Goal: Information Seeking & Learning: Find specific page/section

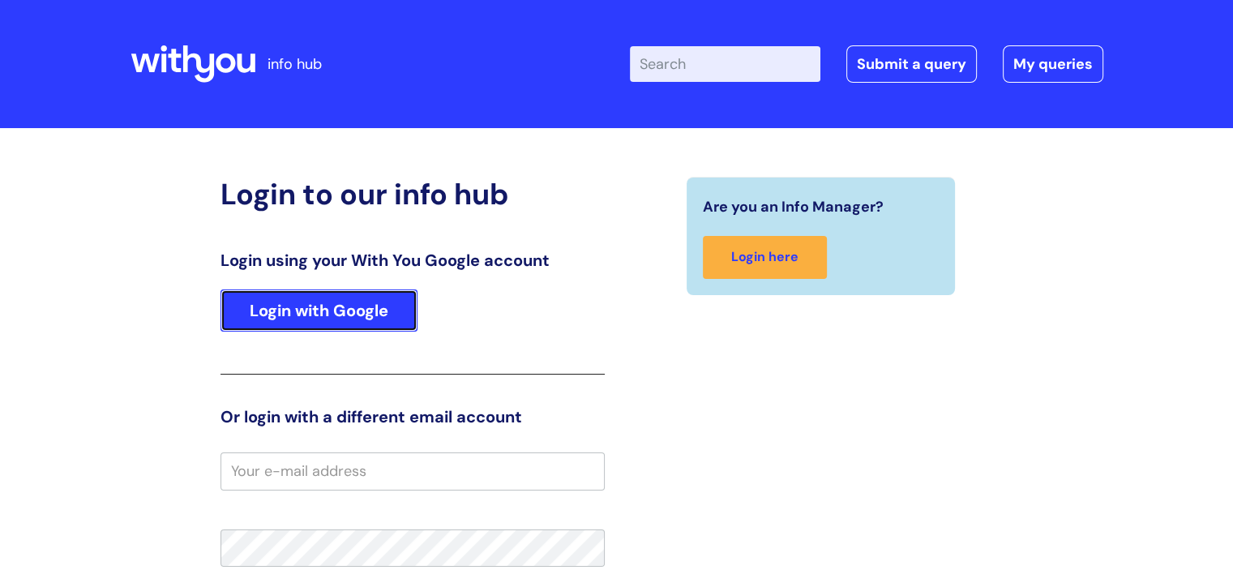
click at [248, 312] on link "Login with Google" at bounding box center [318, 310] width 197 height 42
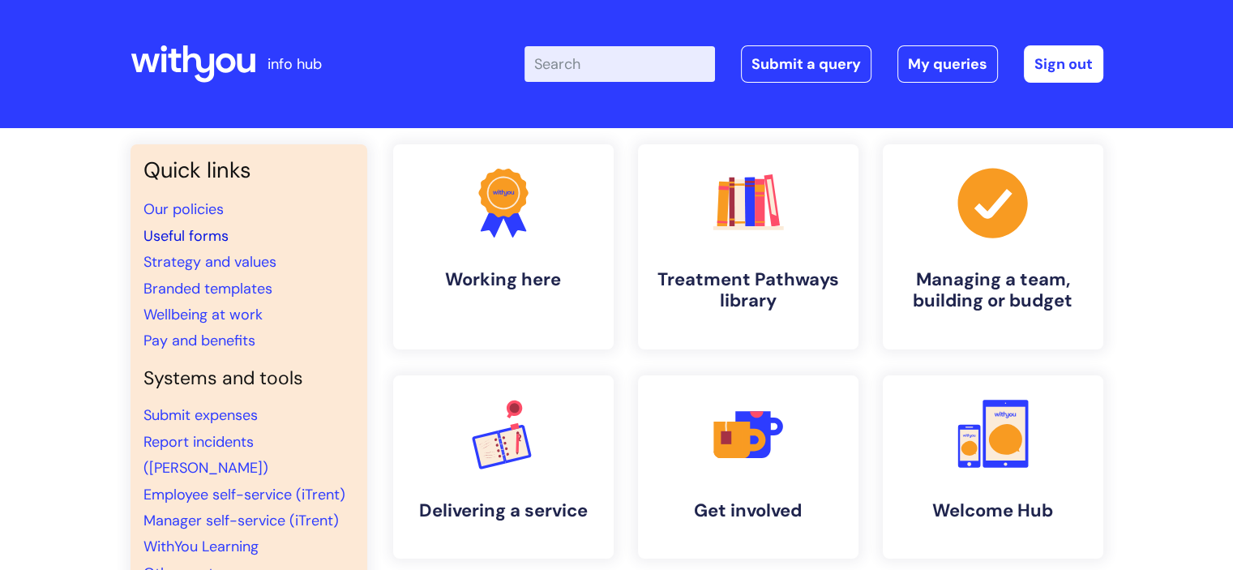
click at [185, 237] on link "Useful forms" at bounding box center [185, 235] width 85 height 19
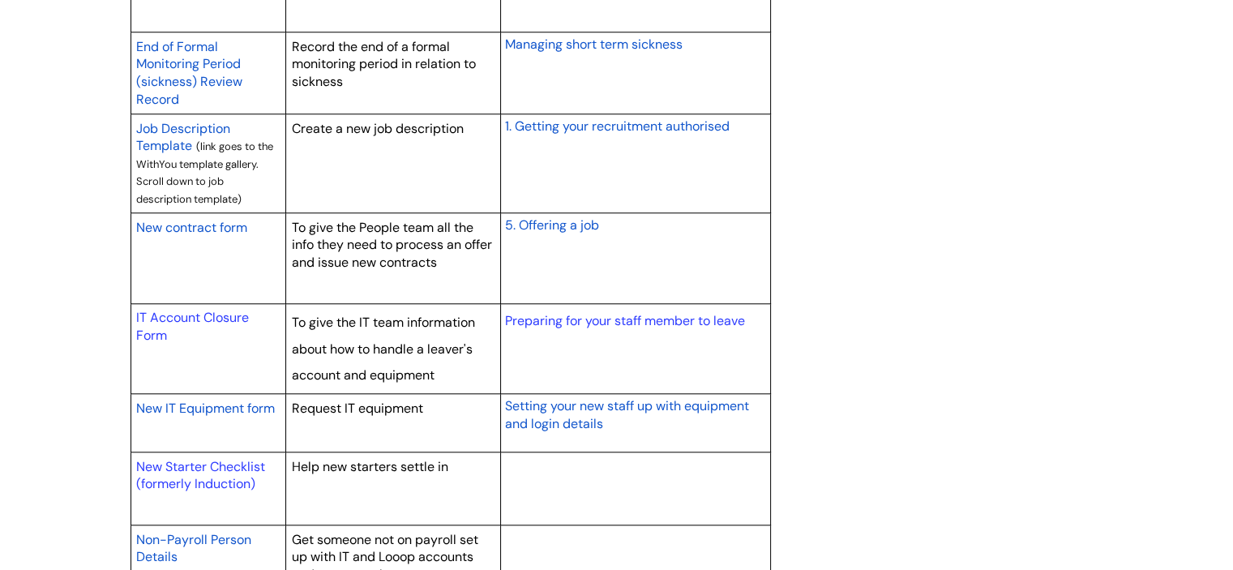
scroll to position [1459, 0]
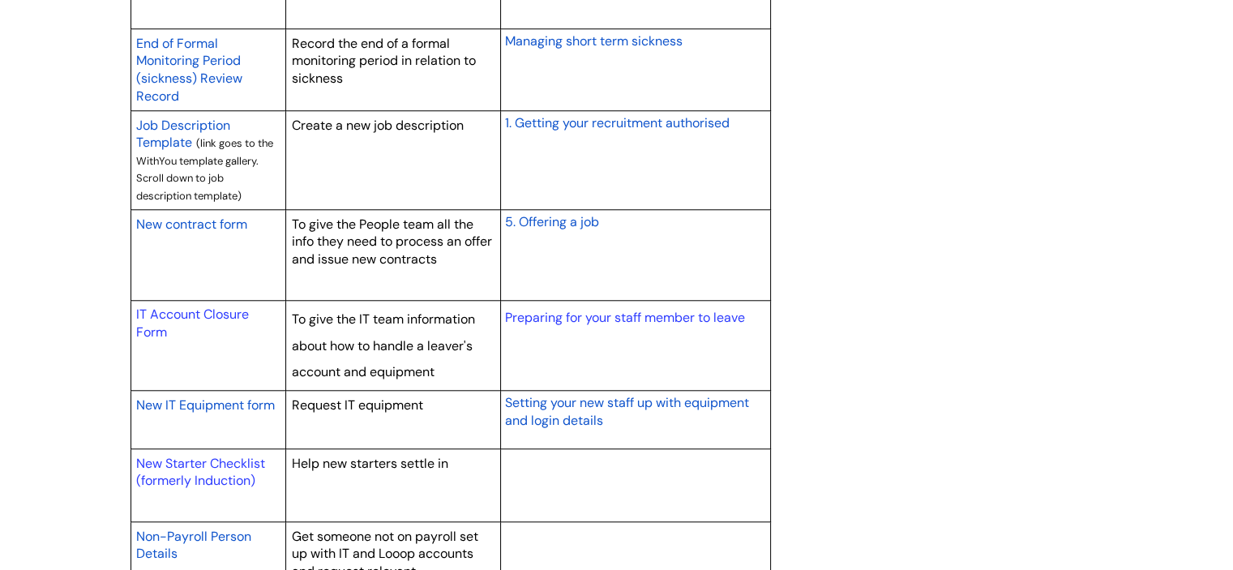
click at [203, 216] on span "New contract form" at bounding box center [191, 224] width 111 height 17
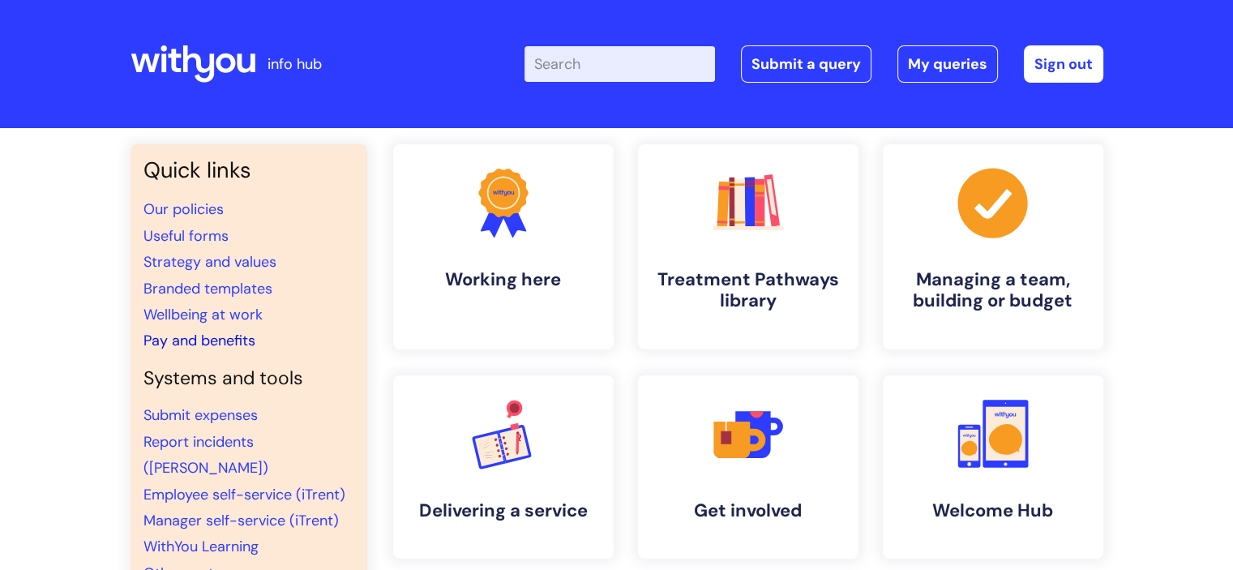
click at [201, 344] on link "Pay and benefits" at bounding box center [199, 340] width 112 height 19
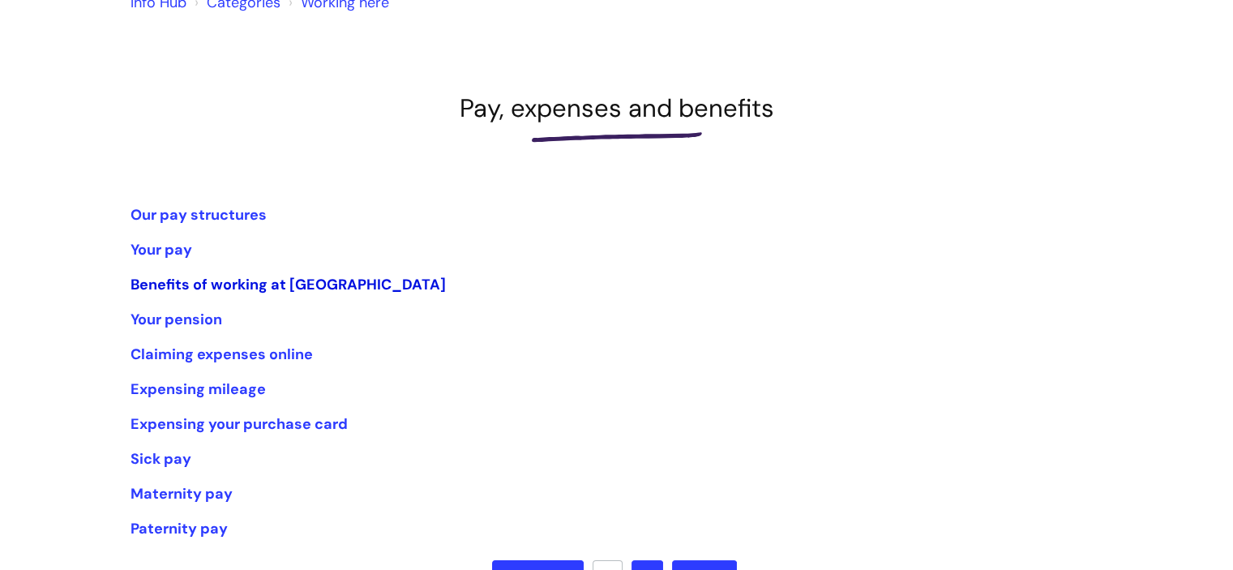
scroll to position [162, 0]
click at [190, 213] on link "Our pay structures" at bounding box center [198, 213] width 136 height 19
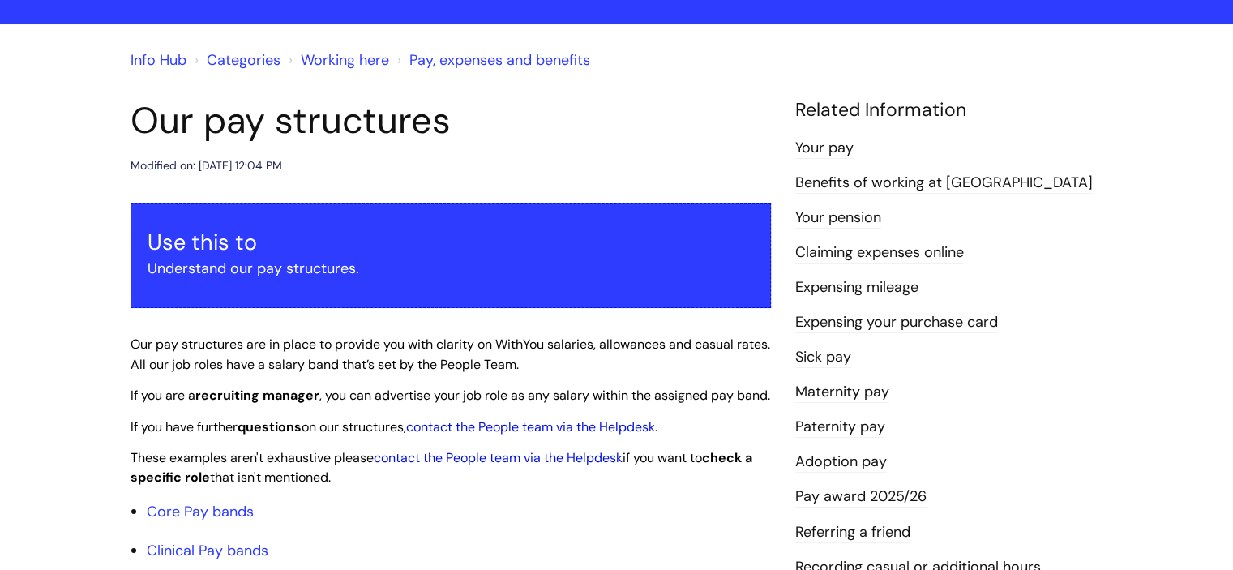
scroll to position [324, 0]
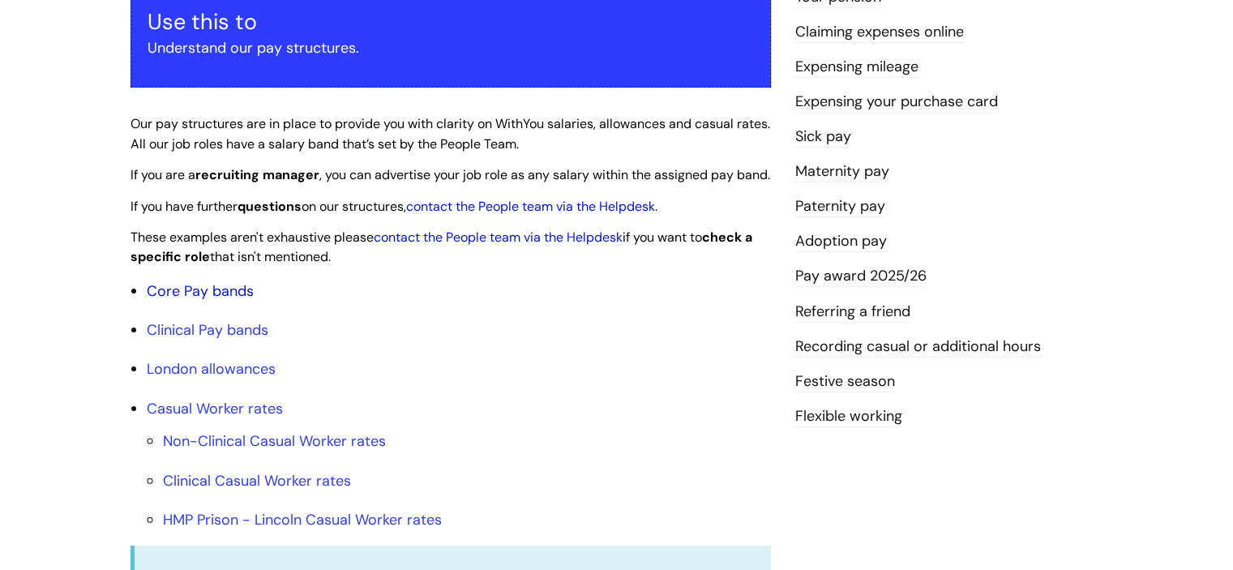
click at [172, 301] on link "Core Pay bands" at bounding box center [200, 290] width 107 height 19
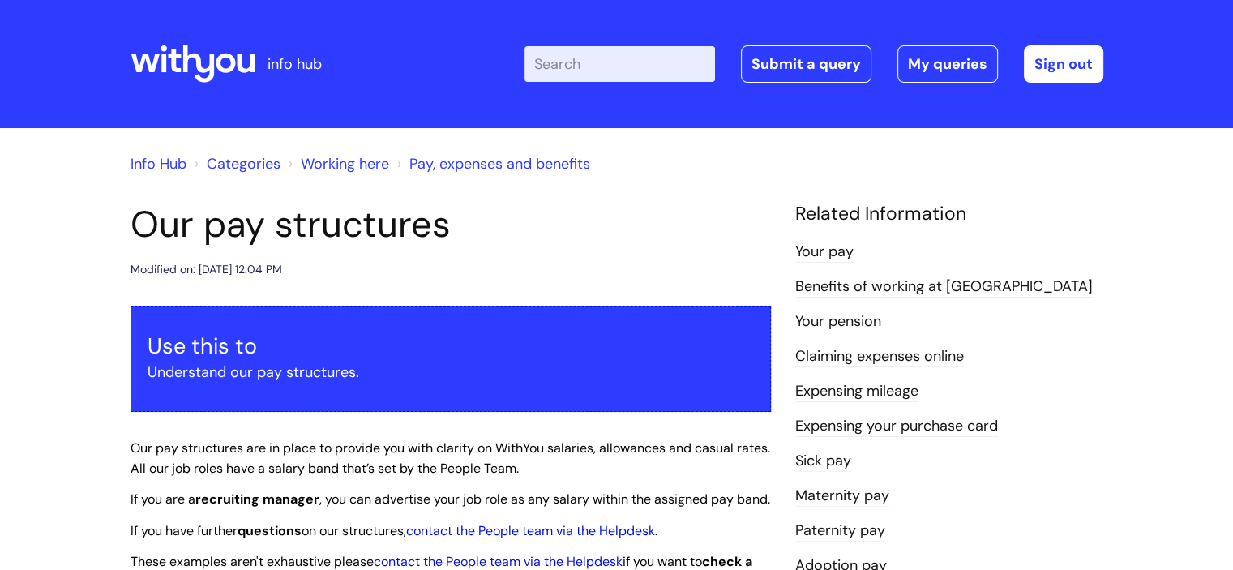
click at [156, 154] on link "Info Hub" at bounding box center [158, 163] width 56 height 19
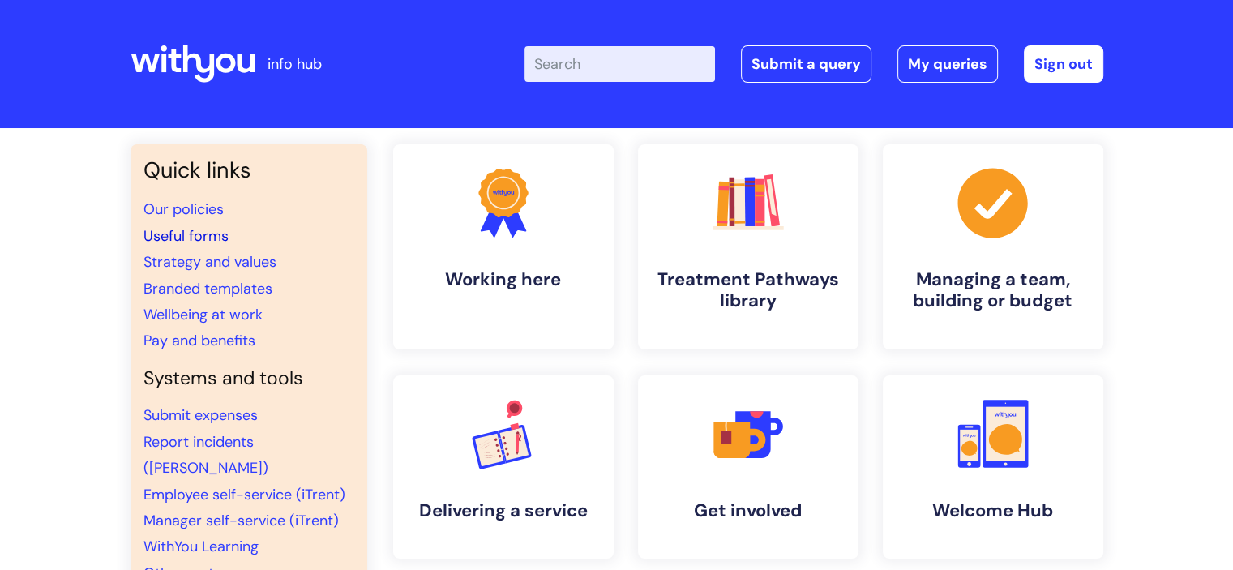
click at [175, 236] on link "Useful forms" at bounding box center [185, 235] width 85 height 19
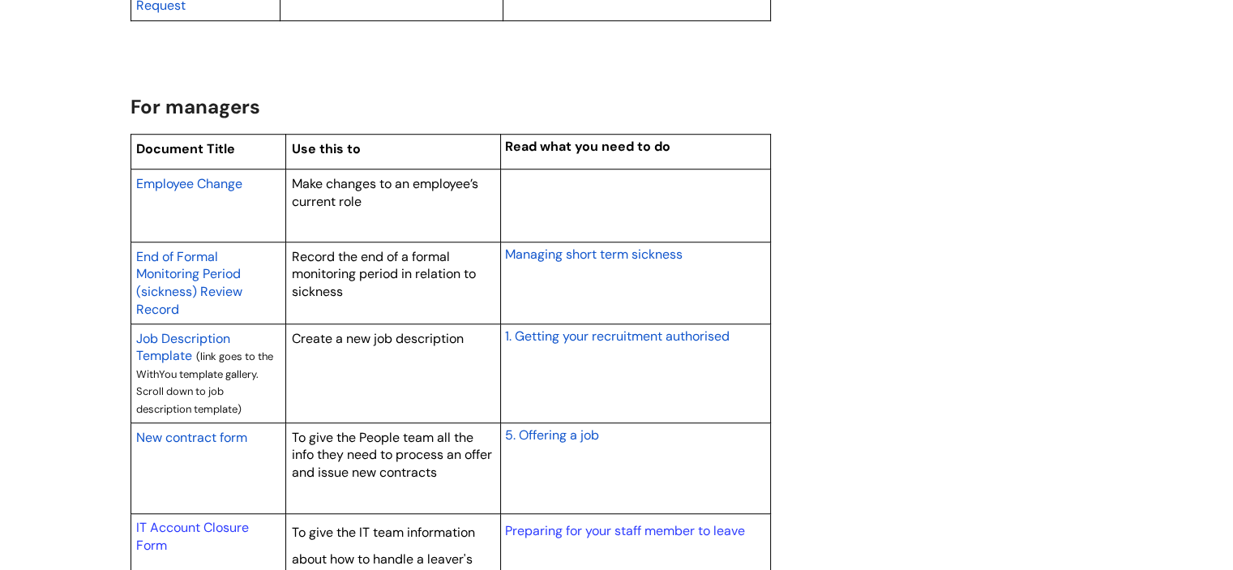
scroll to position [1297, 0]
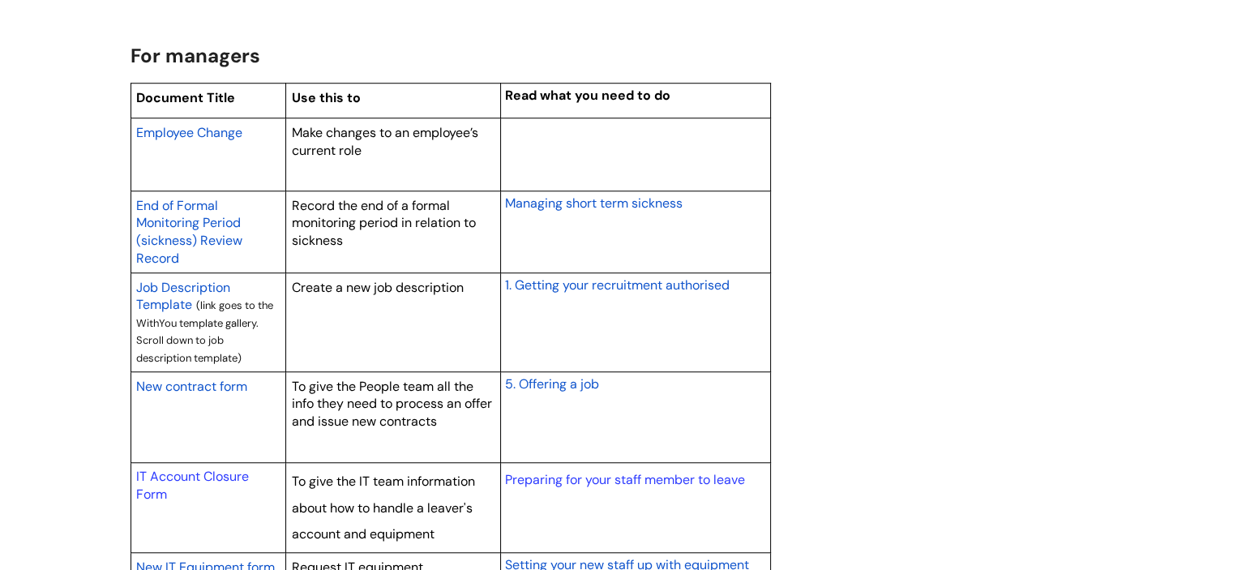
click at [224, 380] on span "New contract form" at bounding box center [191, 386] width 111 height 17
